Goal: Book appointment/travel/reservation

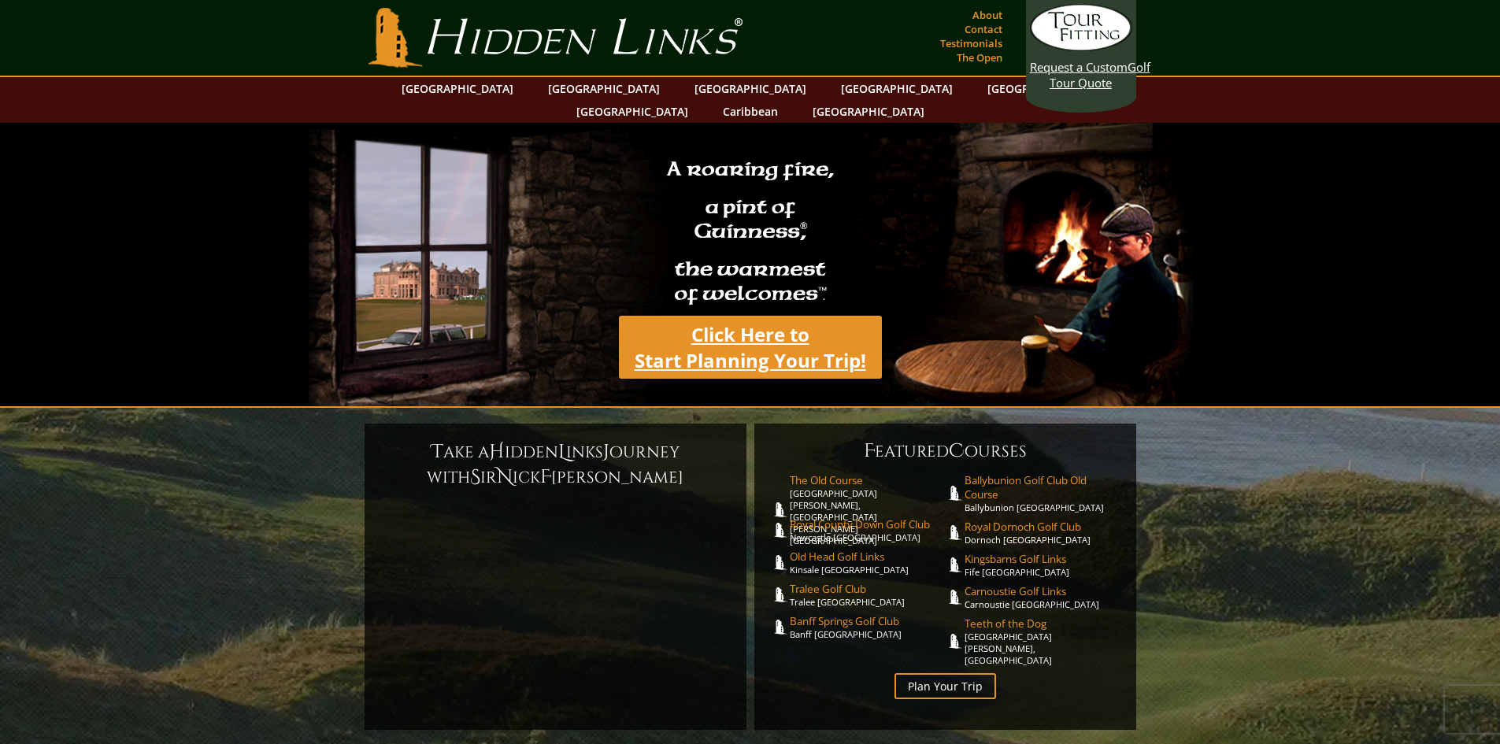
click at [761, 321] on link "Click Here to Start Planning Your Trip!" at bounding box center [750, 347] width 263 height 63
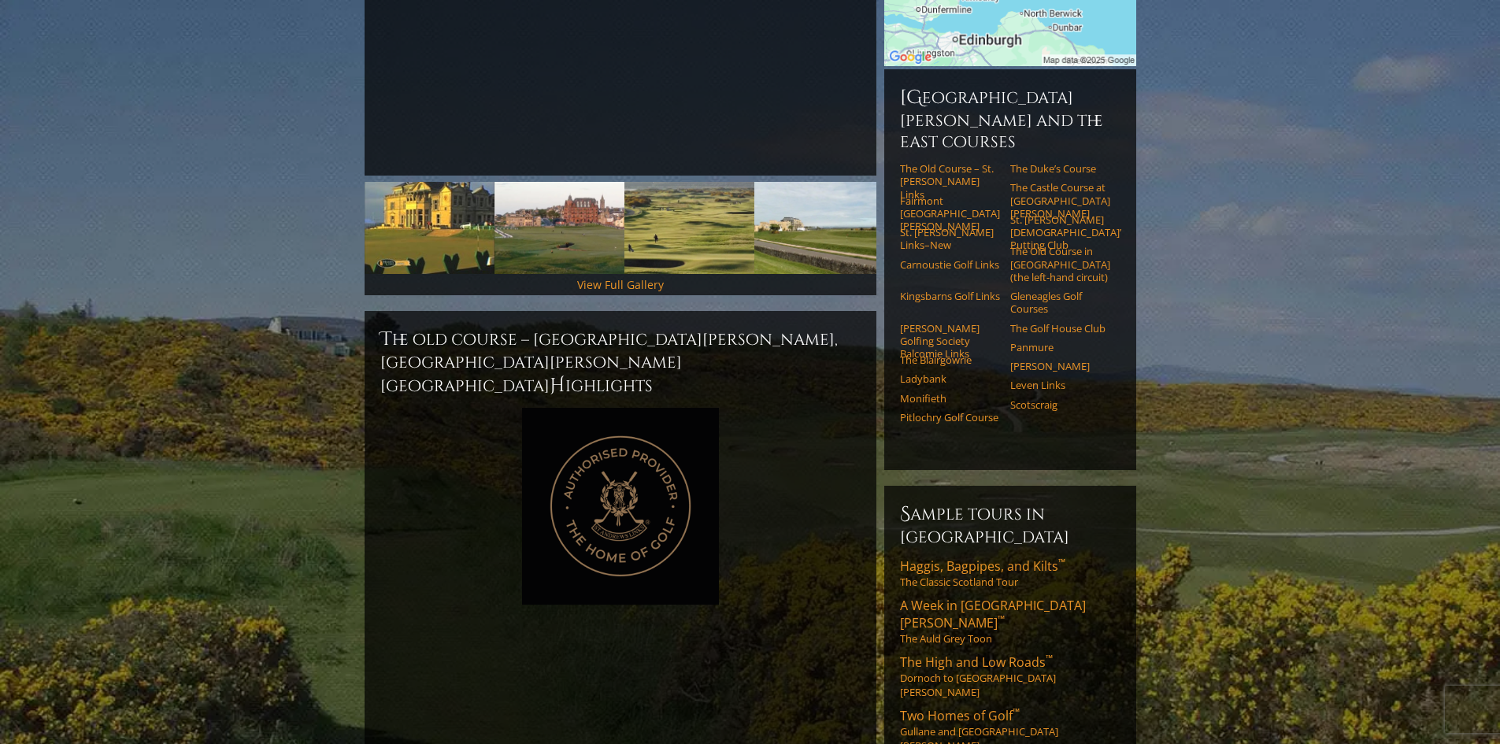
scroll to position [394, 0]
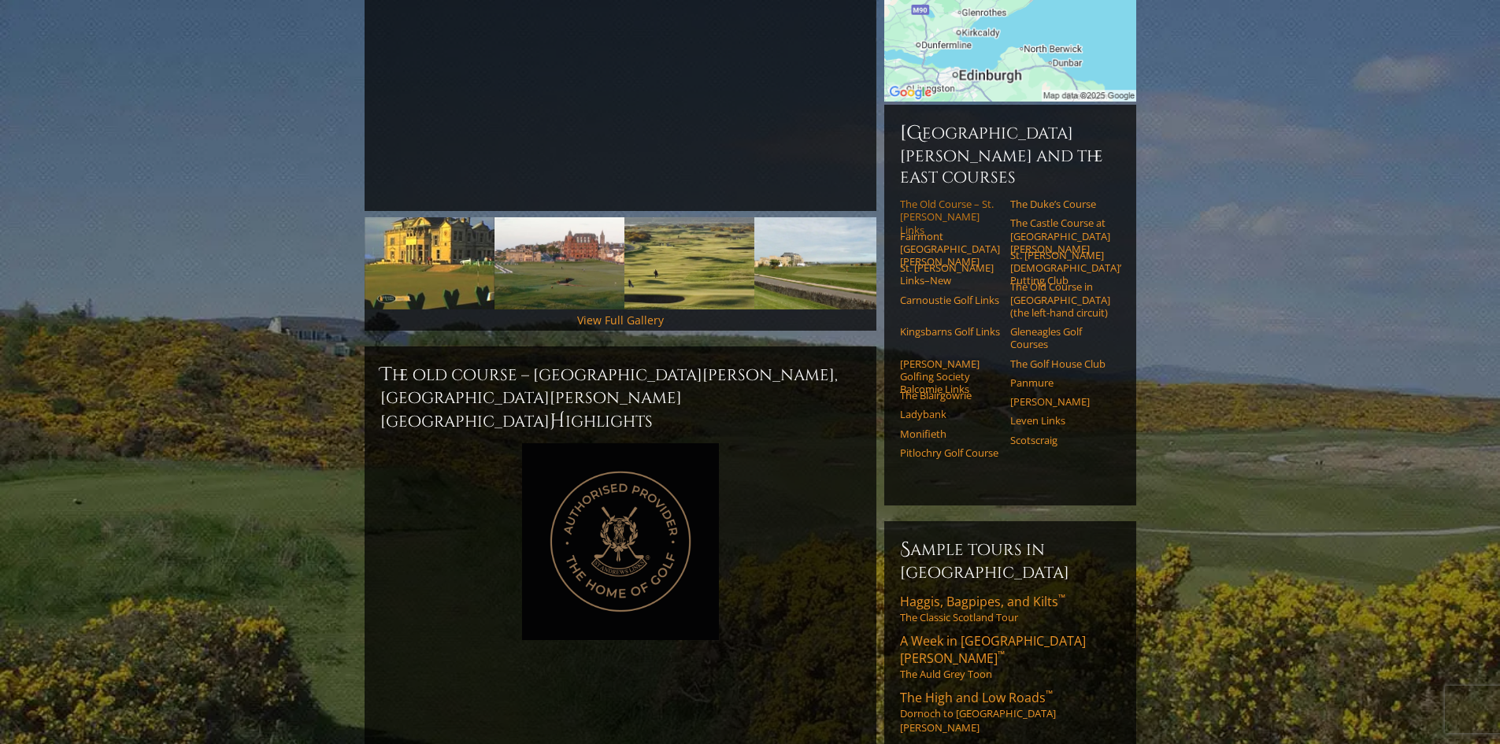
click at [930, 198] on link "The Old Course – St. [PERSON_NAME] Links" at bounding box center [950, 217] width 100 height 39
